Goal: Task Accomplishment & Management: Use online tool/utility

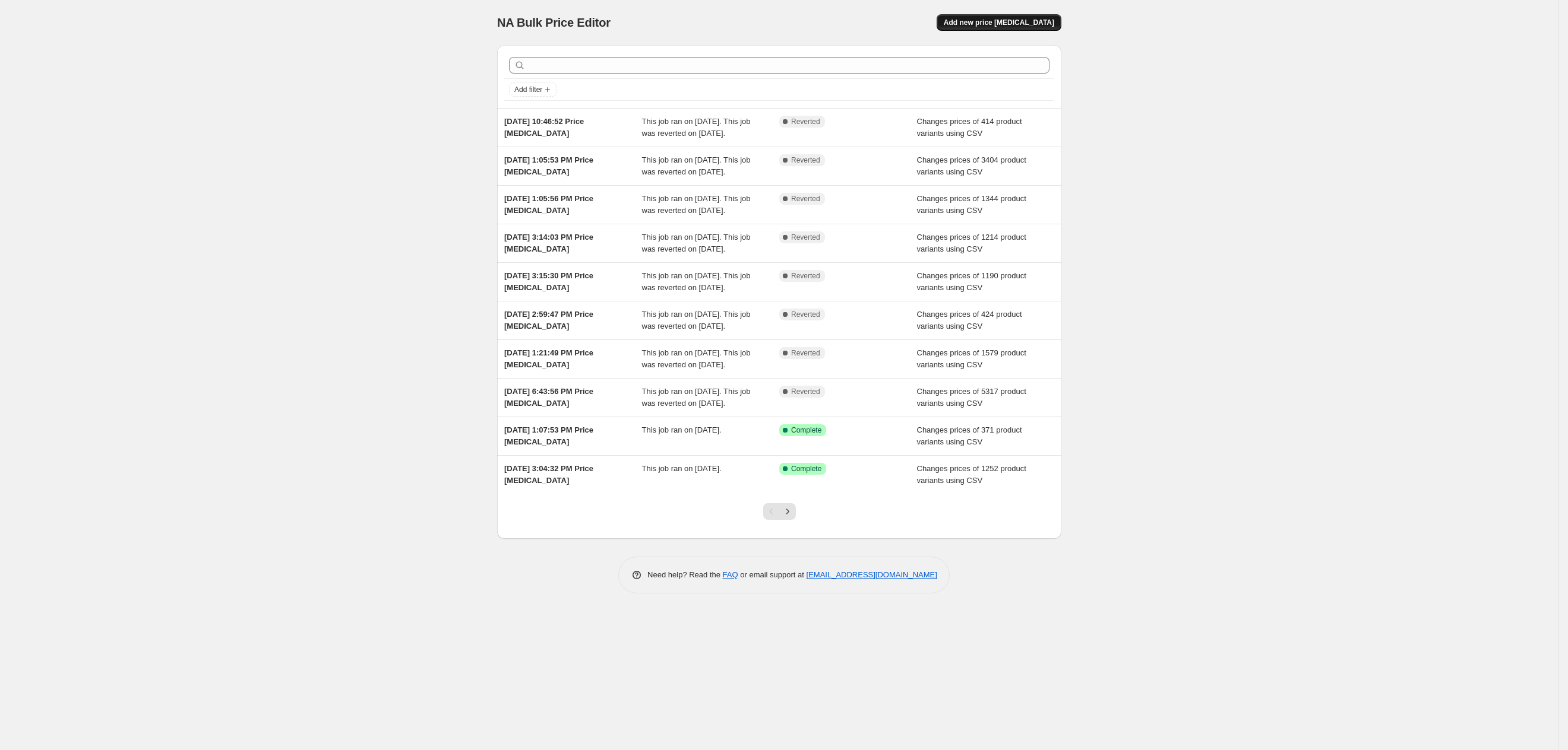
click at [1008, 20] on span "Add new price [MEDICAL_DATA]" at bounding box center [999, 22] width 110 height 10
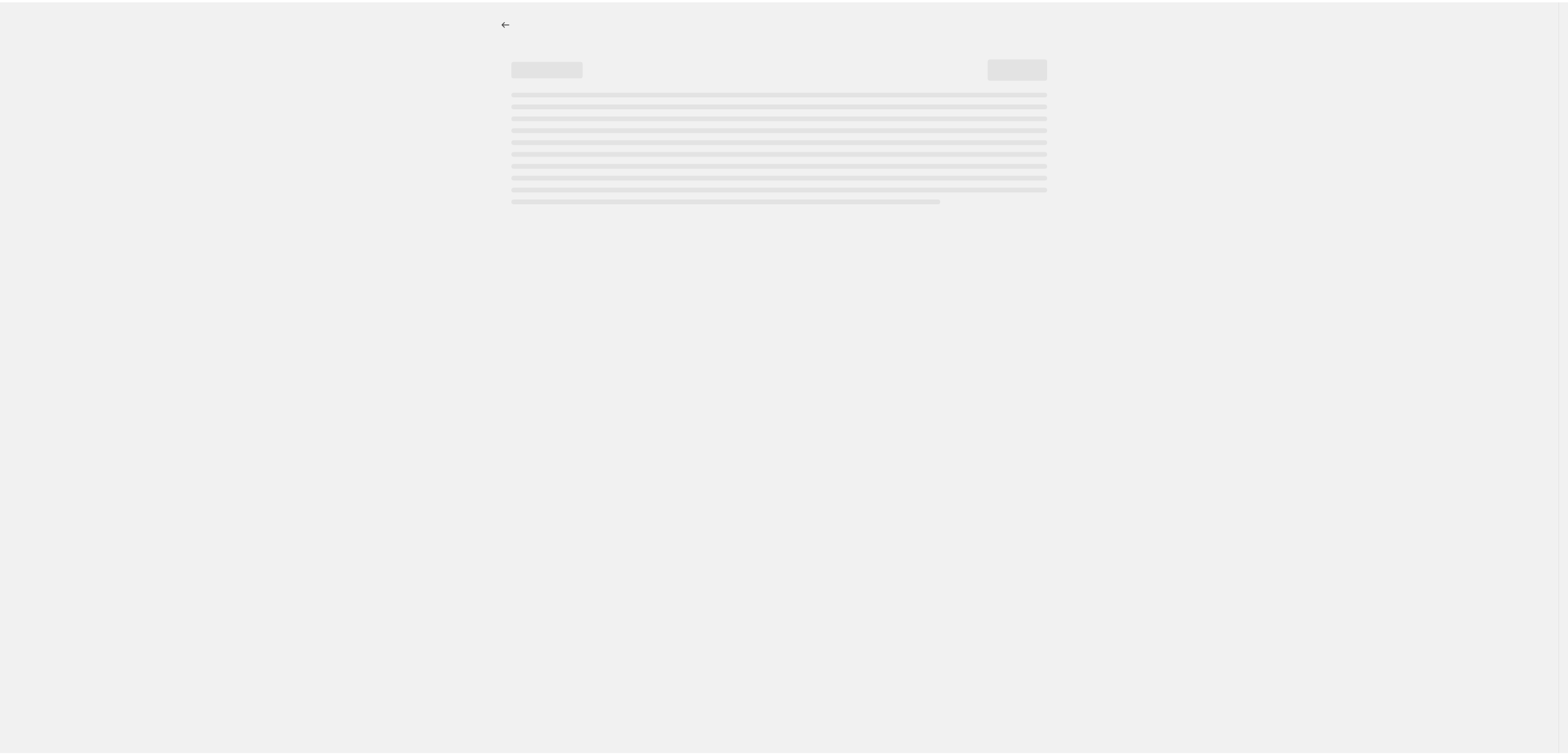
select select "percentage"
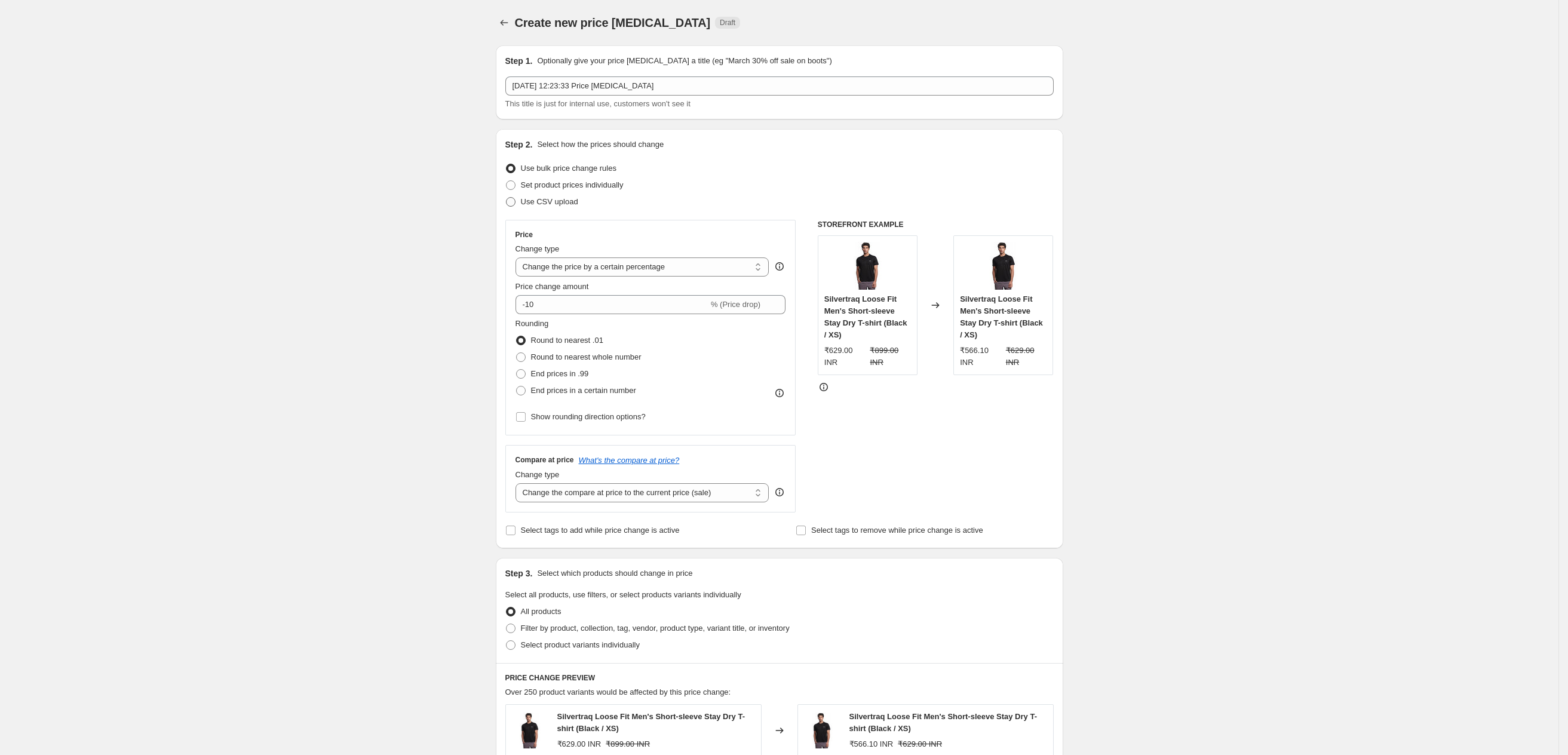
click at [526, 206] on span "Use CSV upload" at bounding box center [549, 202] width 57 height 12
click at [506, 198] on input "Use CSV upload" at bounding box center [506, 197] width 1 height 1
radio input "true"
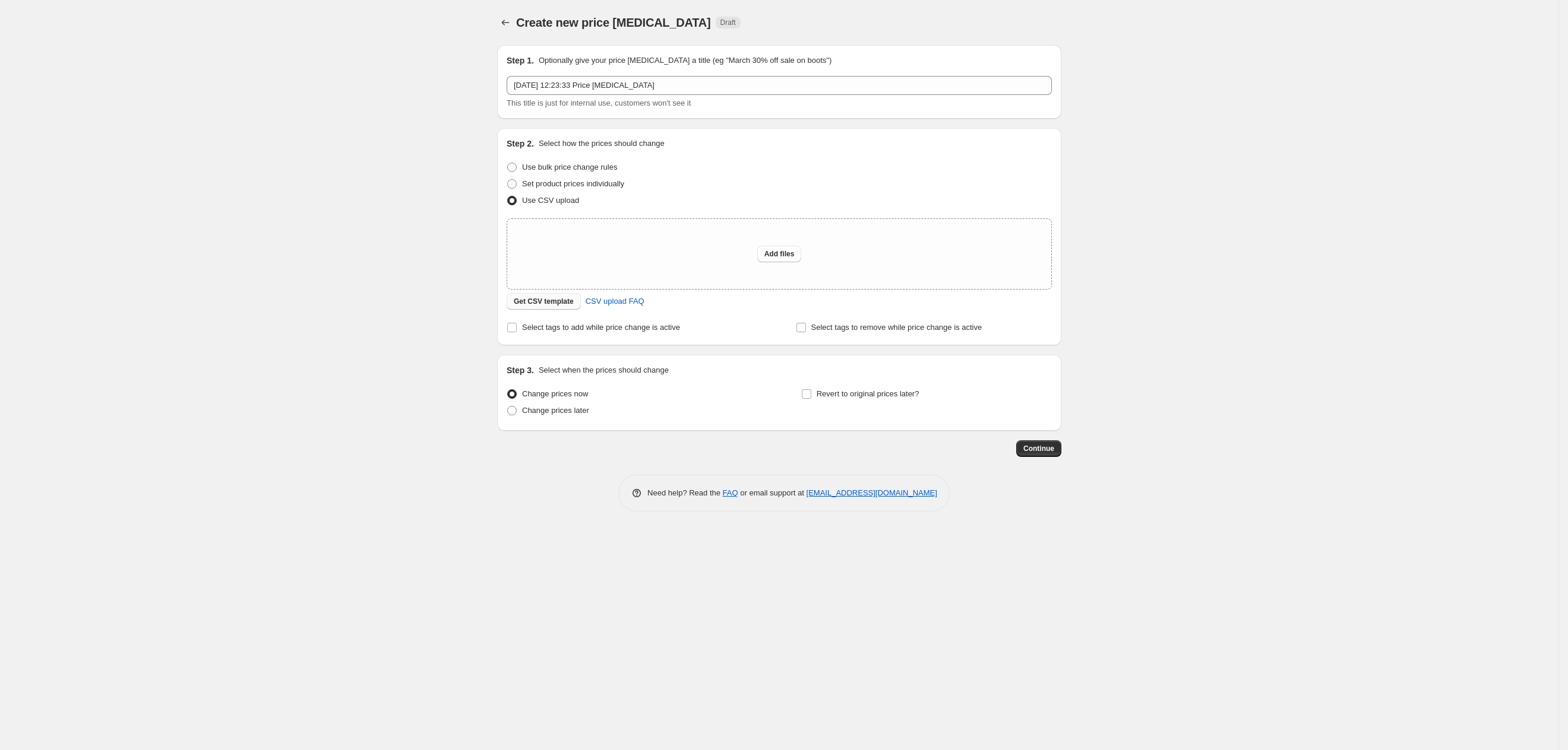
click at [551, 302] on span "Get CSV template" at bounding box center [544, 301] width 60 height 10
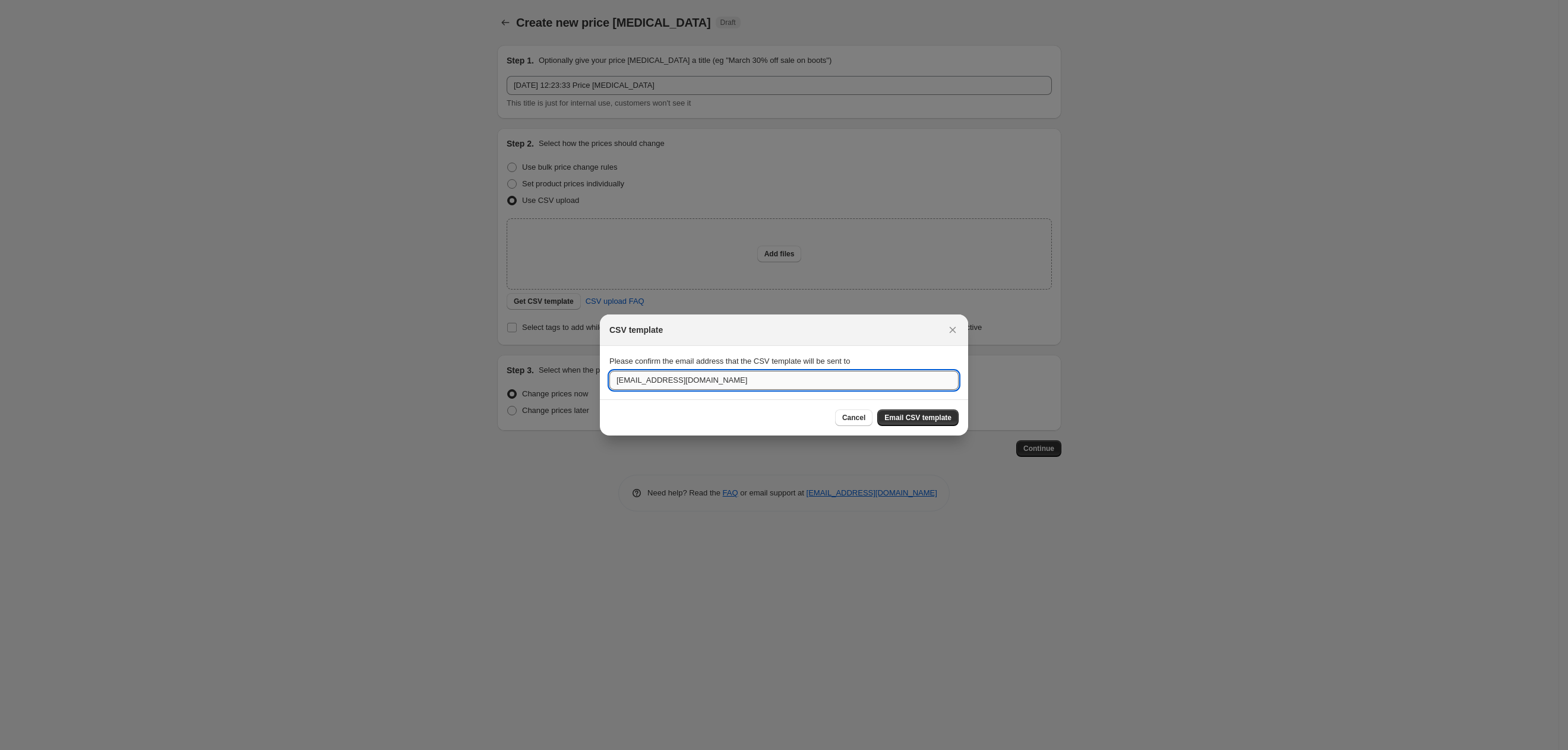
click at [629, 381] on input "[EMAIL_ADDRESS][DOMAIN_NAME]" at bounding box center [784, 381] width 349 height 19
type input "ecommerce@silvertraq.com"
click at [932, 415] on span "Email CSV template" at bounding box center [918, 418] width 67 height 10
